Goal: Information Seeking & Learning: Learn about a topic

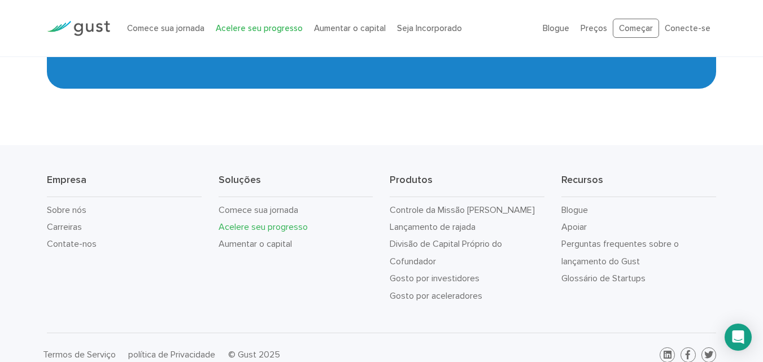
scroll to position [2039, 0]
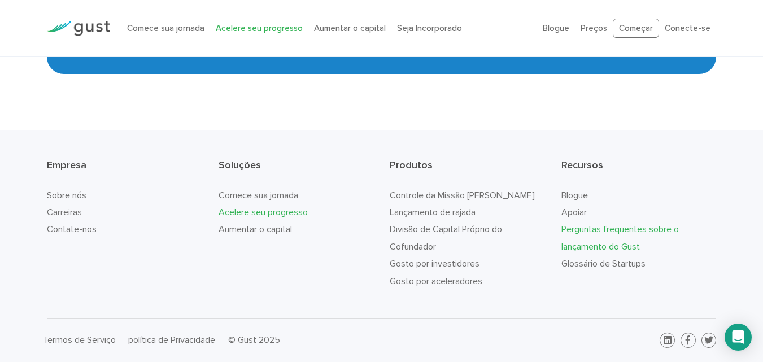
click at [596, 229] on font "Perguntas frequentes sobre o lançamento do Gust" at bounding box center [619, 238] width 117 height 28
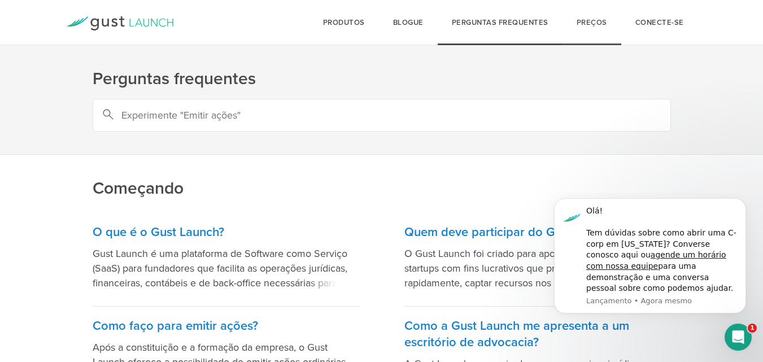
click at [598, 27] on link "Preços" at bounding box center [591, 22] width 59 height 45
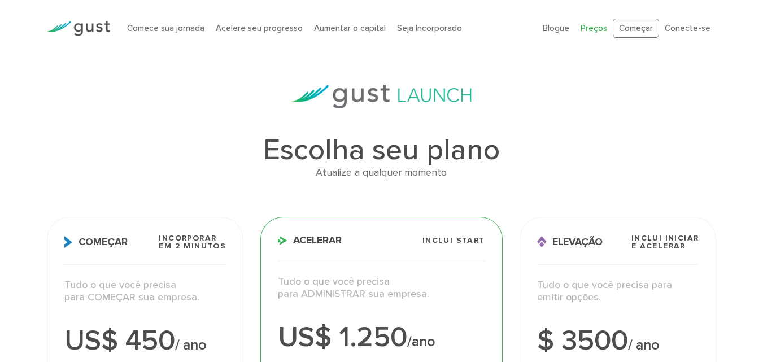
click at [596, 32] on font "Preços" at bounding box center [594, 28] width 27 height 10
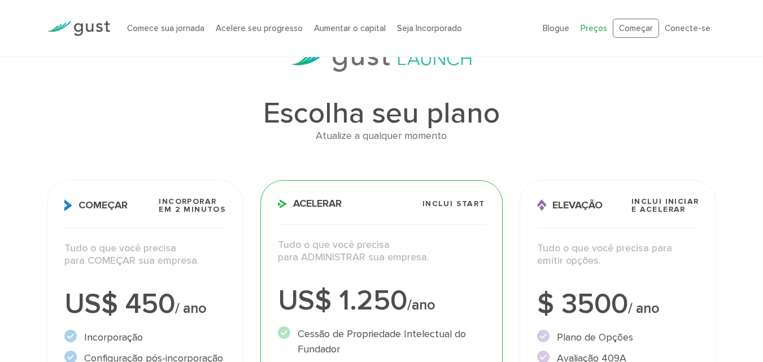
scroll to position [113, 0]
